Goal: Task Accomplishment & Management: Complete application form

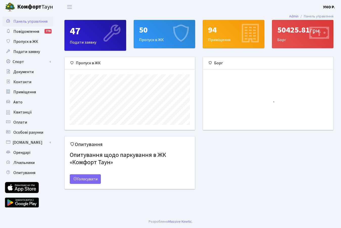
scroll to position [73, 130]
click at [152, 43] on div "50 Пропуск в ЖК" at bounding box center [164, 34] width 61 height 28
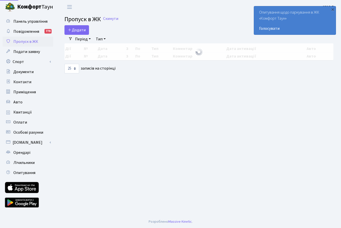
select select "25"
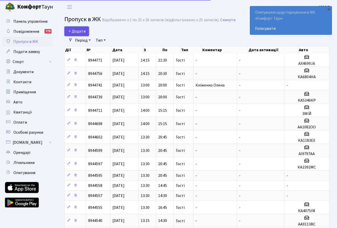
click at [75, 30] on span "Додати" at bounding box center [77, 32] width 18 height 6
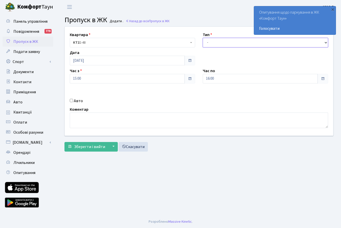
click at [325, 42] on select "- Доставка Таксі Гості Сервіс" at bounding box center [265, 43] width 125 height 10
select select "3"
click at [203, 38] on select "- Доставка Таксі Гості Сервіс" at bounding box center [265, 43] width 125 height 10
click at [323, 79] on span at bounding box center [322, 79] width 4 height 4
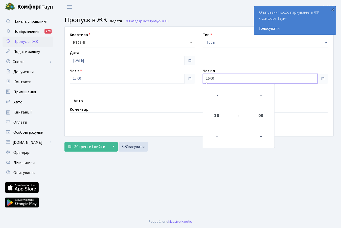
click at [243, 80] on input "16:00" at bounding box center [260, 79] width 115 height 10
click at [215, 136] on icon at bounding box center [217, 136] width 14 height 14
click at [217, 97] on icon at bounding box center [217, 96] width 14 height 14
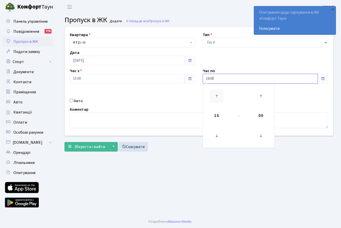
click at [217, 97] on icon at bounding box center [217, 96] width 14 height 14
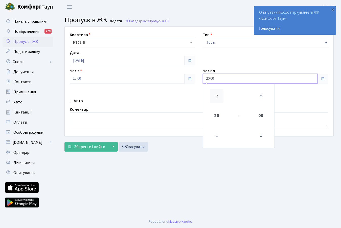
type input "21:00"
click at [70, 102] on input "Авто" at bounding box center [71, 100] width 3 height 3
checkbox input "true"
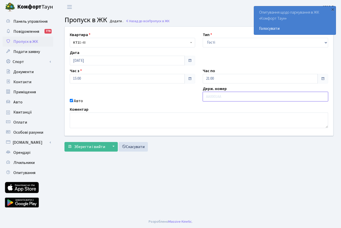
paste input "АХ7799АІ"
type input "АХ7799АІ"
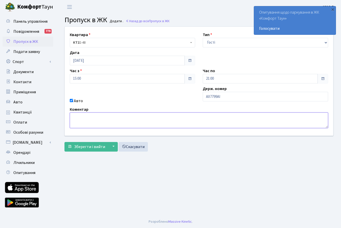
click at [82, 121] on textarea at bounding box center [199, 121] width 258 height 16
paste textarea "АХ7799АІ"
type textarea "АХ7799АІ"
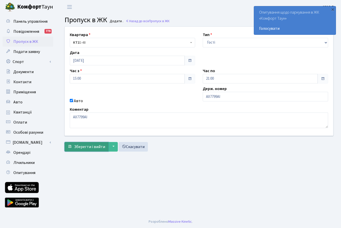
click at [82, 147] on span "Зберегти і вийти" at bounding box center [89, 147] width 31 height 6
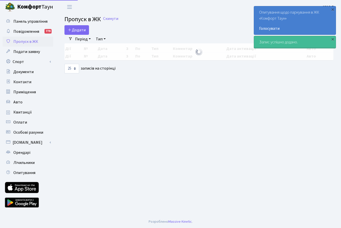
select select "25"
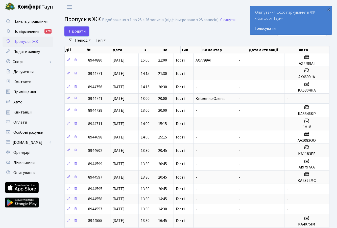
click at [77, 32] on span "Додати" at bounding box center [77, 32] width 18 height 6
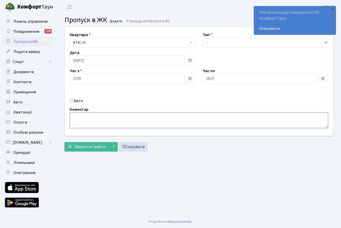
click at [81, 116] on textarea at bounding box center [199, 121] width 258 height 16
type textarea "с"
type textarea "[PERSON_NAME]"
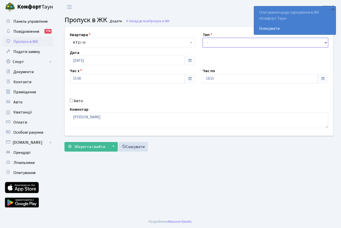
click at [325, 42] on select "- Доставка Таксі Гості Сервіс" at bounding box center [265, 43] width 125 height 10
select select "3"
click at [203, 38] on select "- Доставка Таксі Гості Сервіс" at bounding box center [265, 43] width 125 height 10
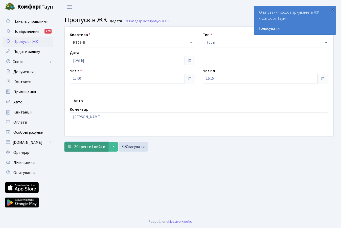
click at [82, 145] on span "Зберегти і вийти" at bounding box center [89, 147] width 31 height 6
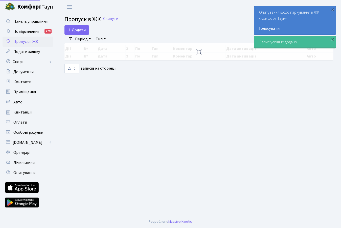
select select "25"
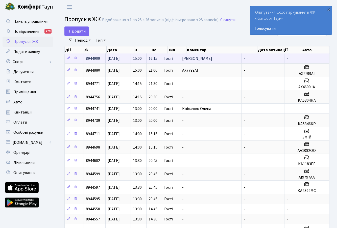
drag, startPoint x: 96, startPoint y: 58, endPoint x: 89, endPoint y: 59, distance: 7.8
click at [89, 59] on span "8944909" at bounding box center [93, 59] width 14 height 6
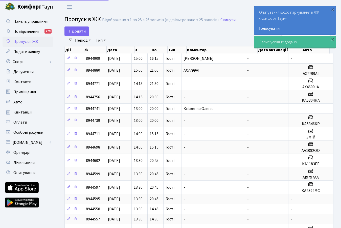
select select "25"
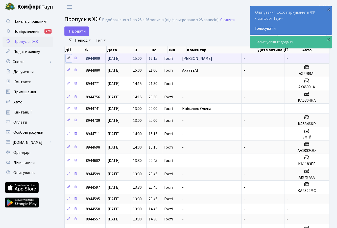
click at [67, 57] on icon at bounding box center [69, 58] width 4 height 4
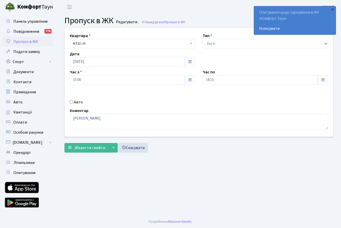
click at [334, 9] on div "×" at bounding box center [332, 9] width 5 height 5
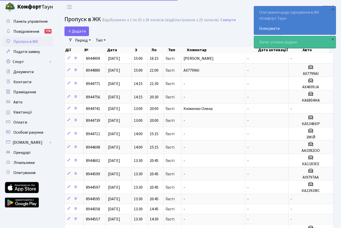
select select "25"
